Goal: Navigation & Orientation: Go to known website

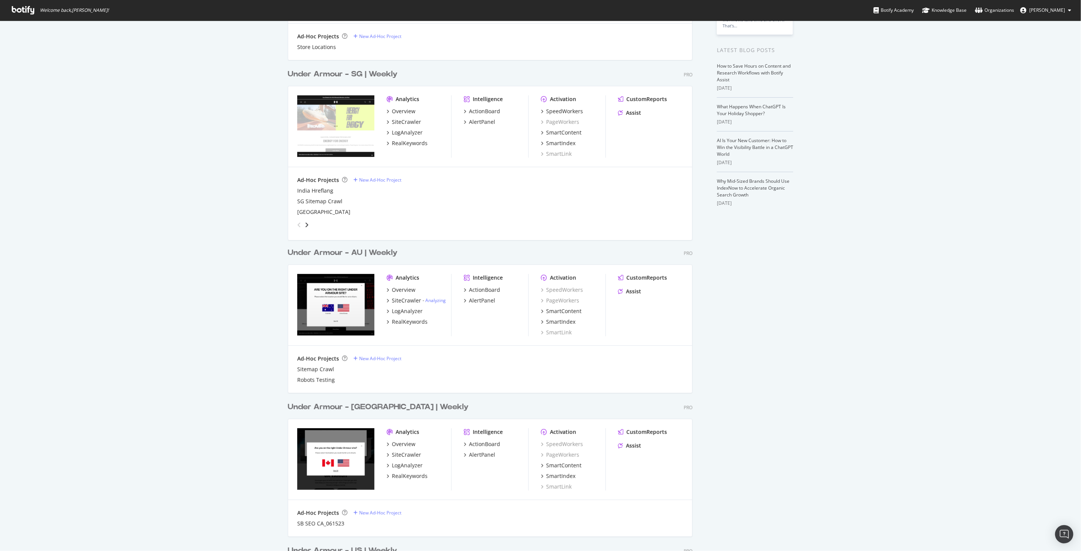
scroll to position [174, 0]
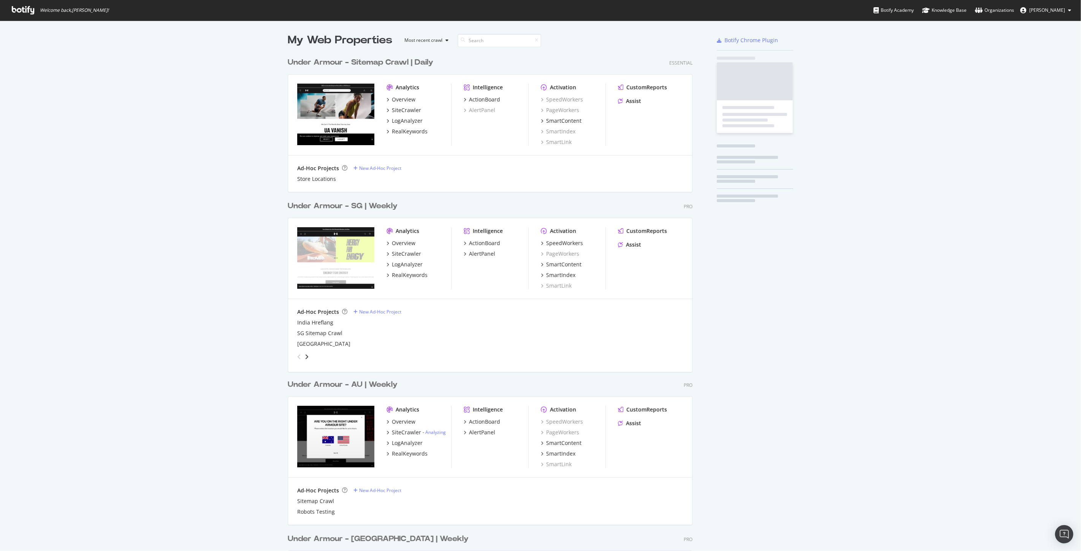
scroll to position [1461, 404]
